Goal: Transaction & Acquisition: Purchase product/service

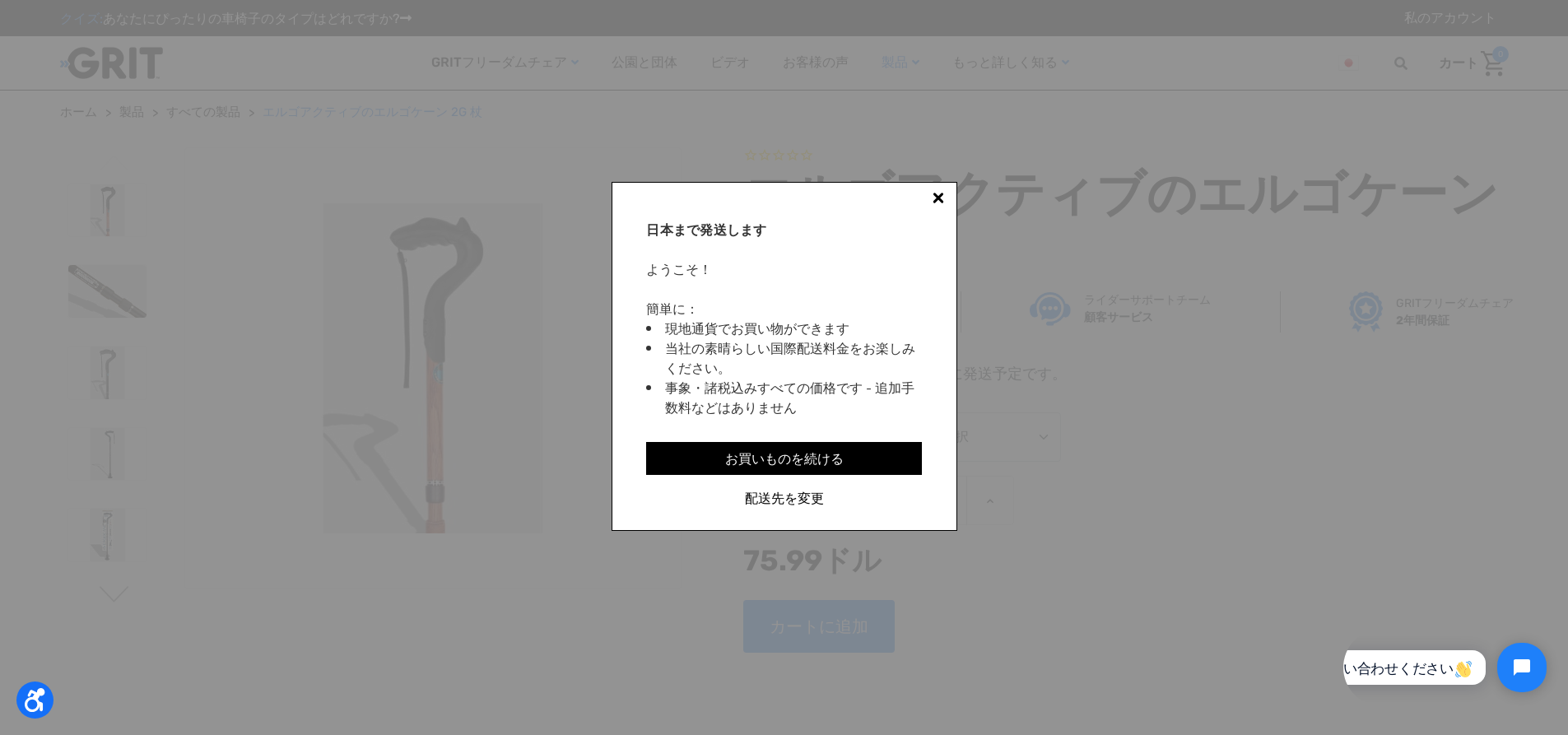
click at [932, 200] on div at bounding box center [938, 200] width 13 height 13
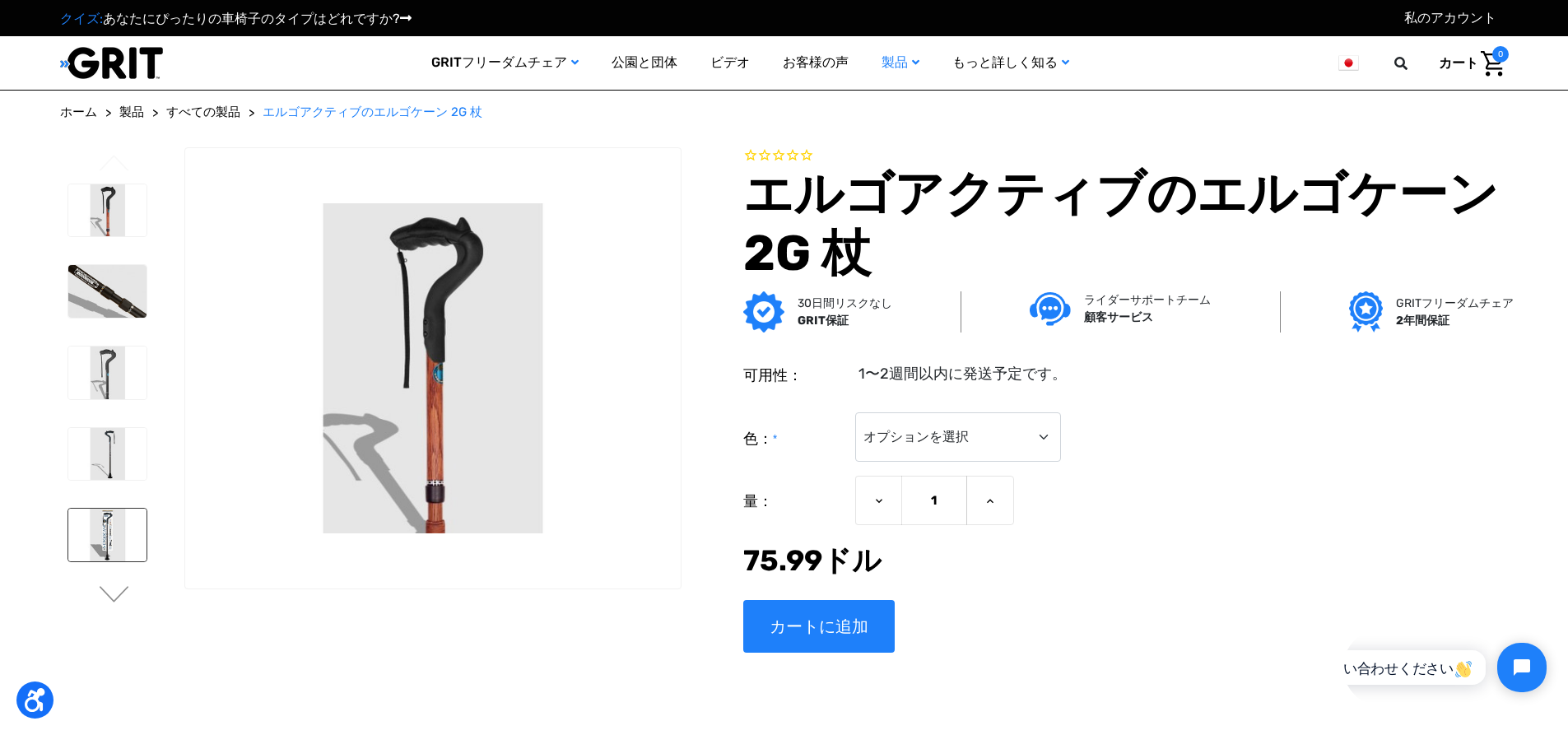
click at [101, 532] on img at bounding box center [107, 534] width 78 height 52
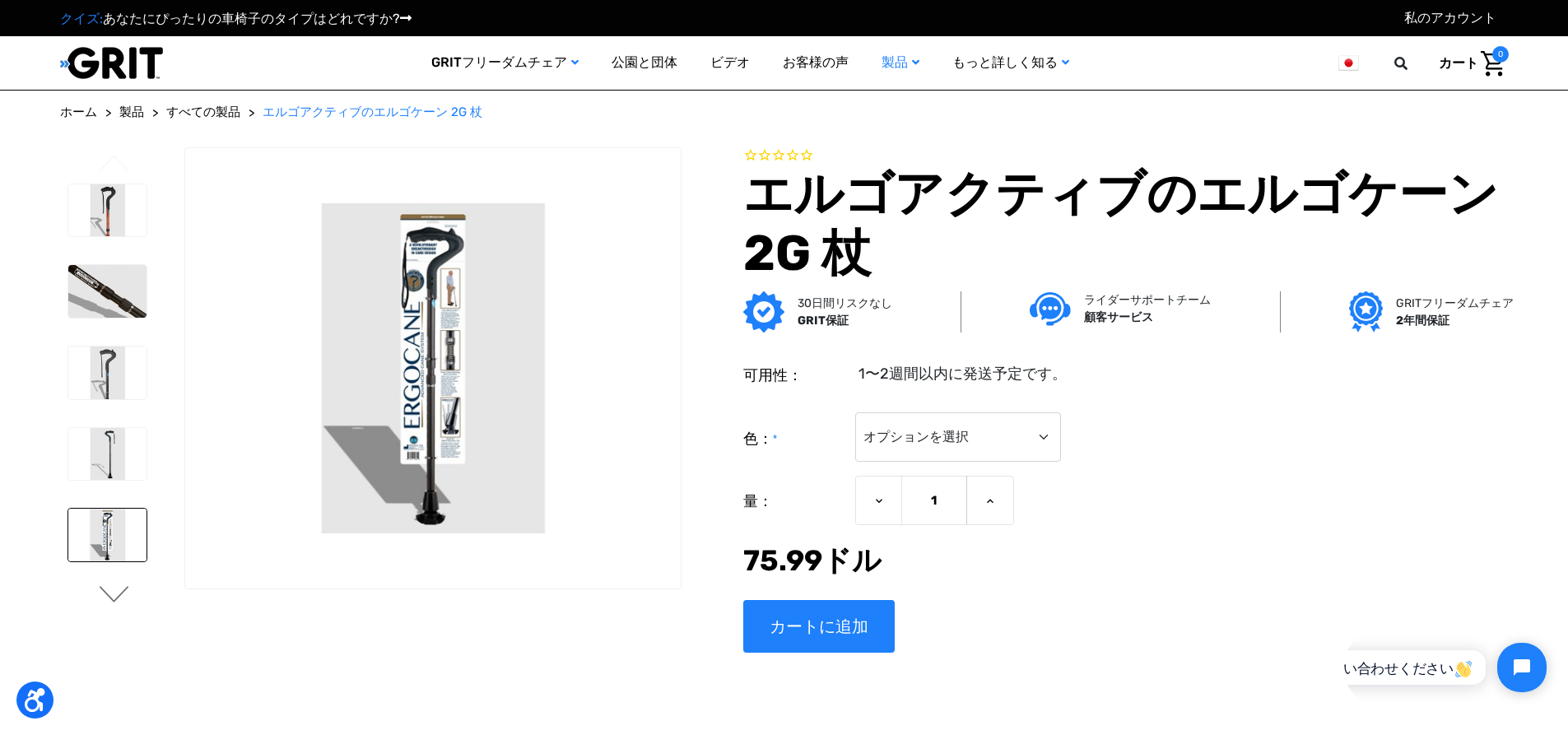
click at [111, 595] on button "次" at bounding box center [114, 597] width 35 height 20
click at [108, 543] on img at bounding box center [107, 531] width 78 height 52
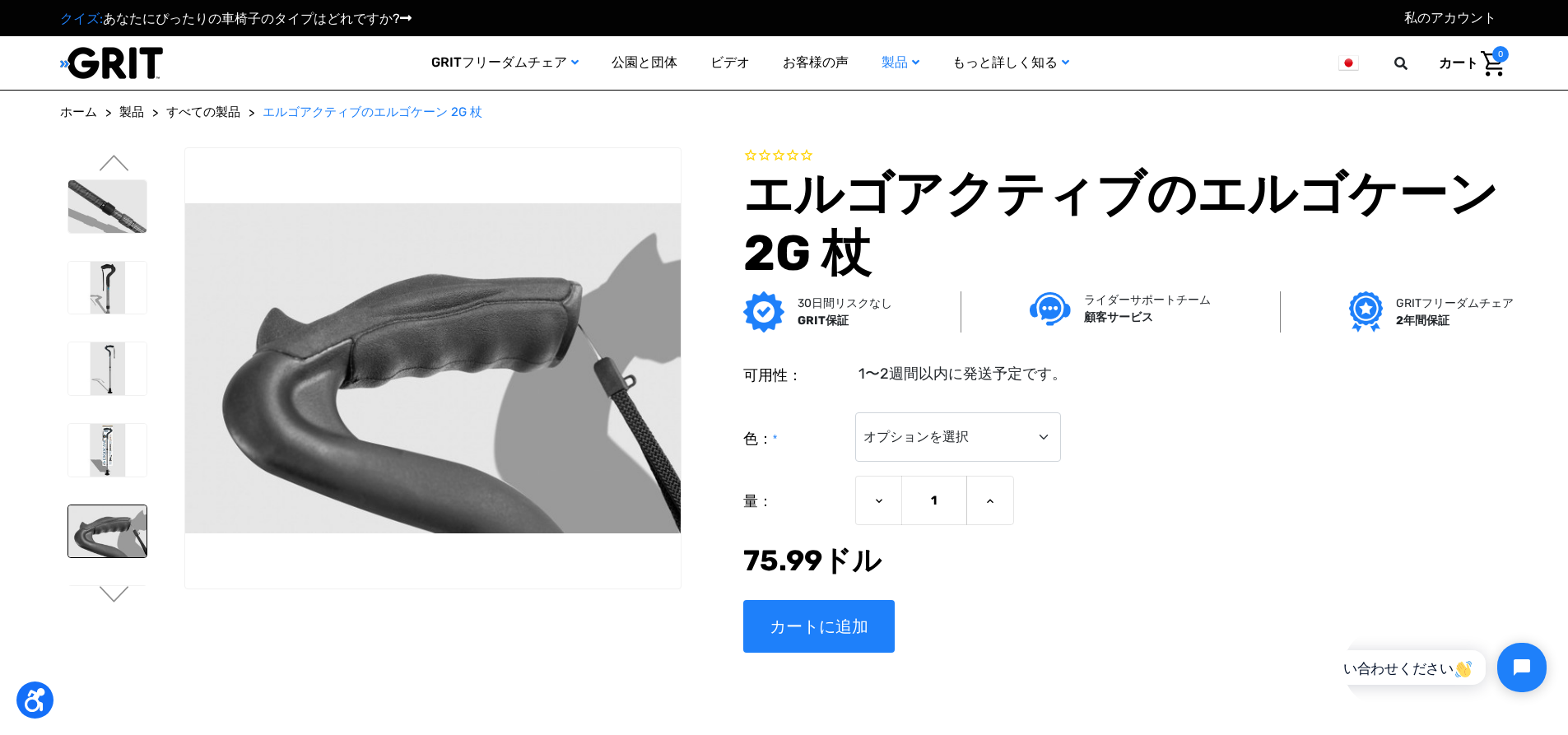
click at [106, 485] on li at bounding box center [107, 450] width 93 height 69
click at [106, 476] on img at bounding box center [107, 450] width 78 height 52
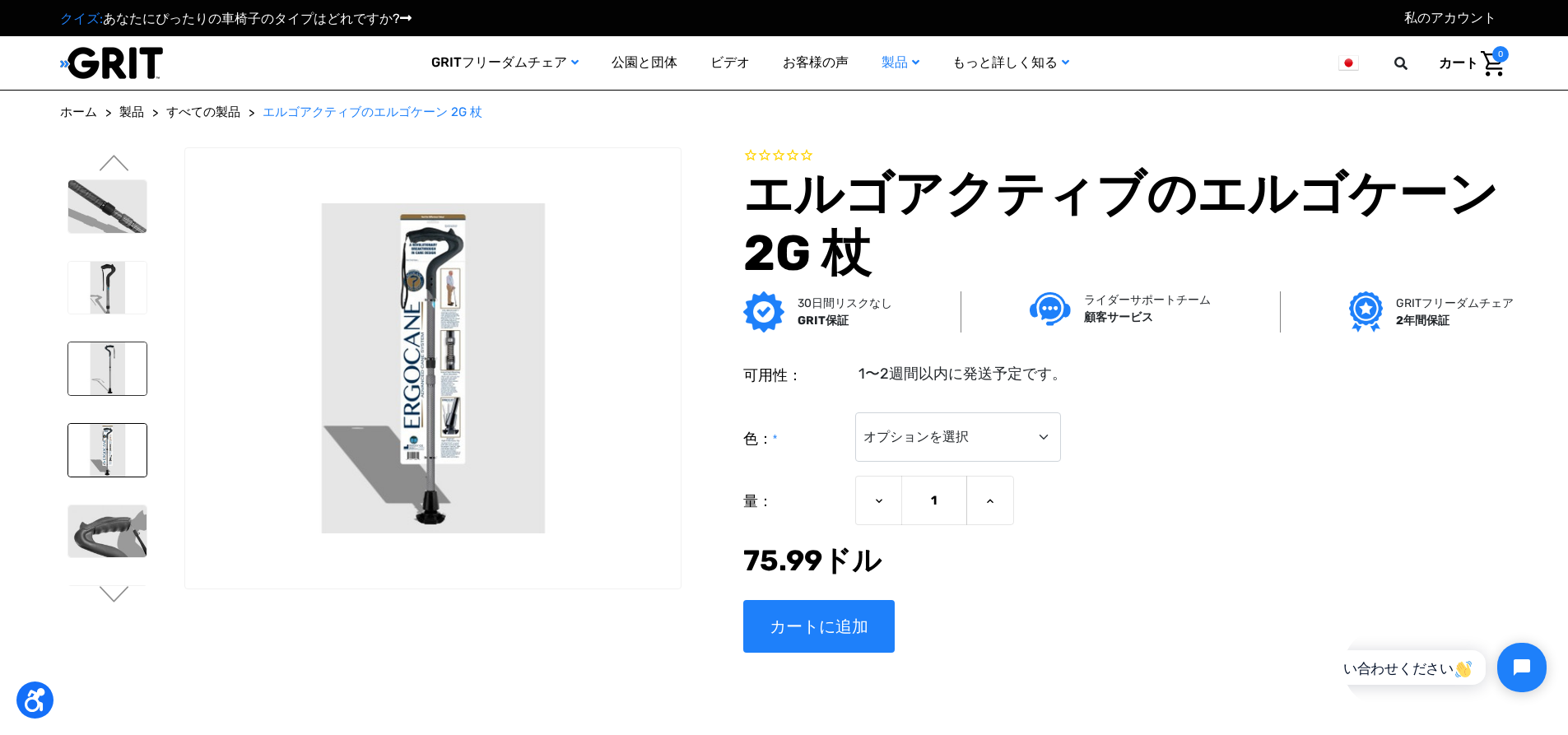
click at [117, 395] on img at bounding box center [107, 368] width 78 height 52
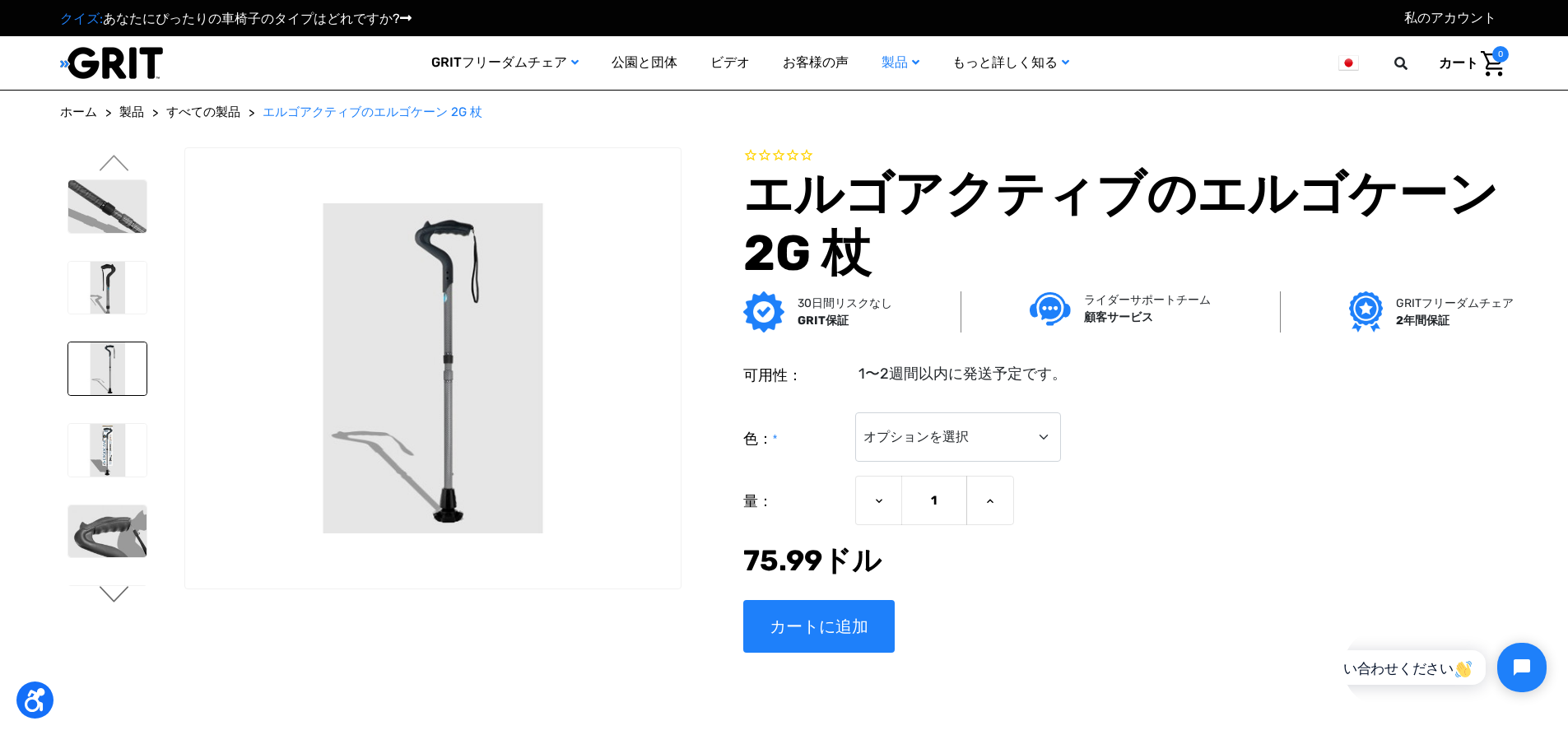
click at [114, 593] on button "次" at bounding box center [114, 597] width 35 height 20
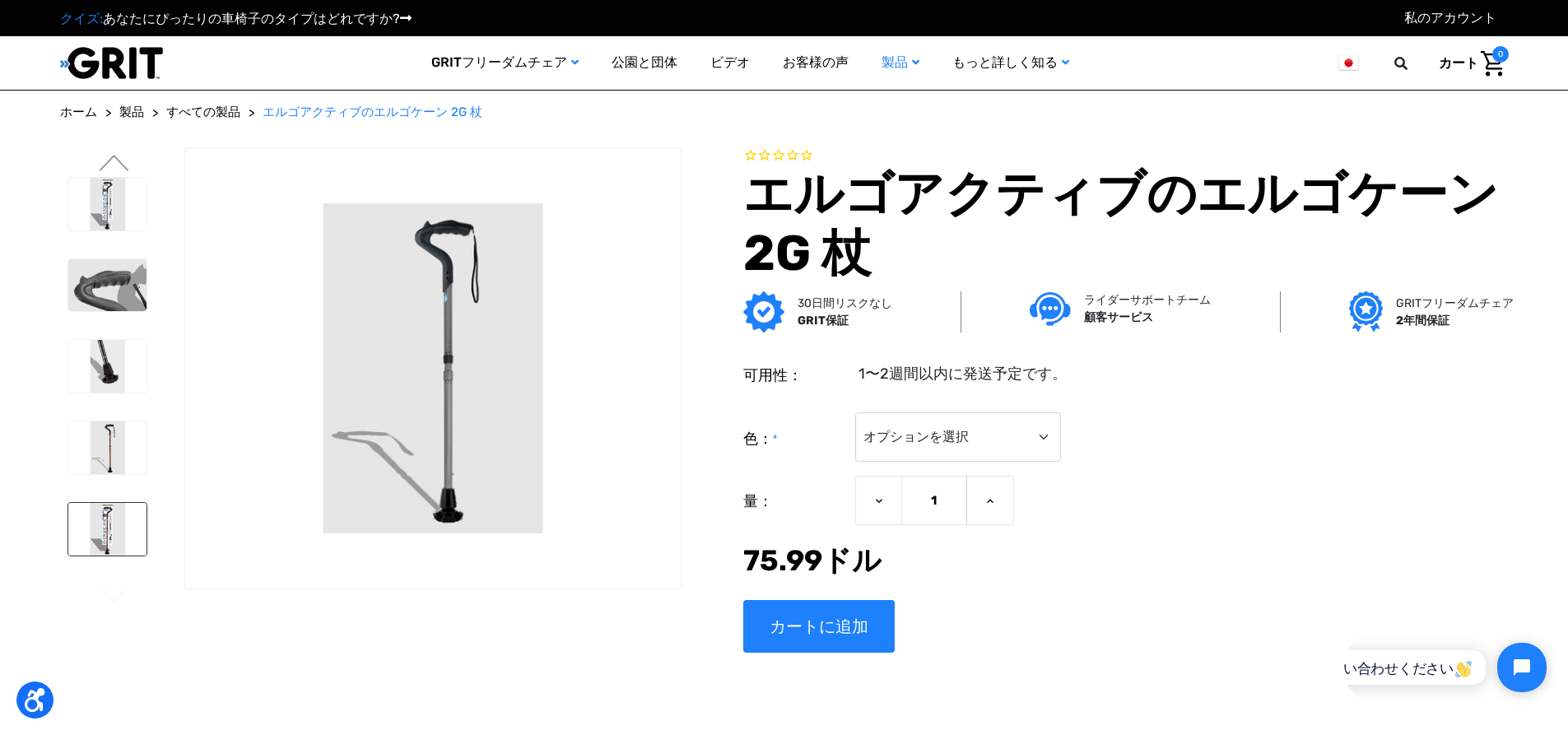
click at [135, 537] on img at bounding box center [107, 528] width 78 height 52
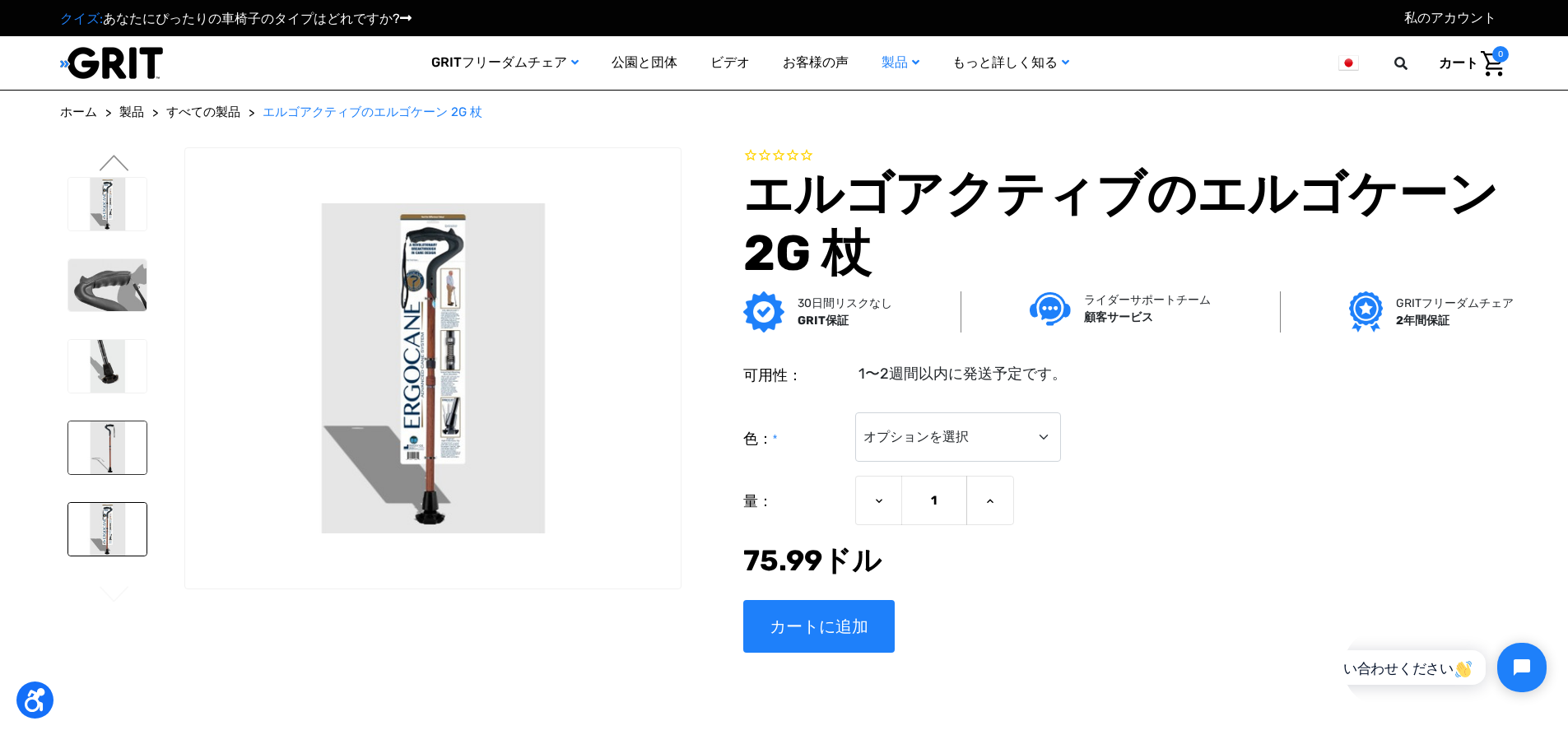
click at [110, 474] on img at bounding box center [107, 447] width 78 height 52
